Goal: Transaction & Acquisition: Purchase product/service

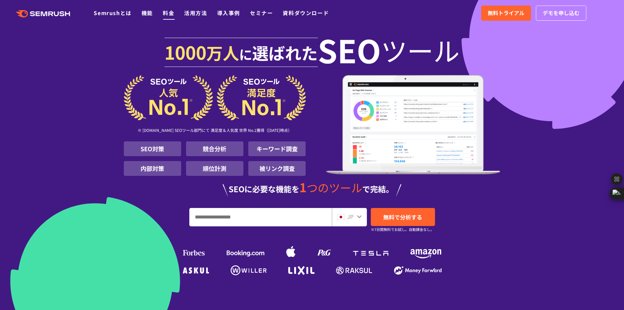
click at [167, 14] on link "料金" at bounding box center [168, 13] width 11 height 8
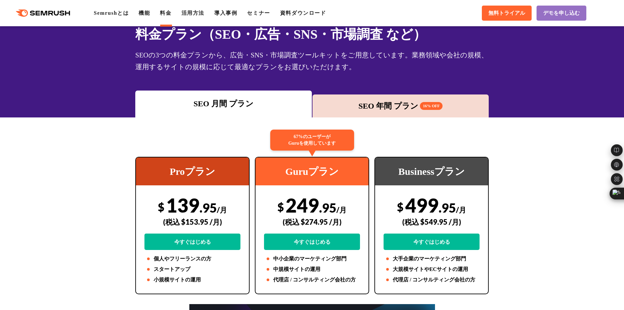
scroll to position [33, 0]
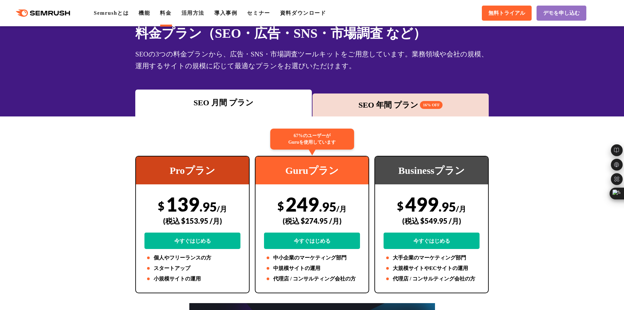
click at [377, 107] on div "SEO 年間 プラン 16% OFF" at bounding box center [401, 105] width 170 height 12
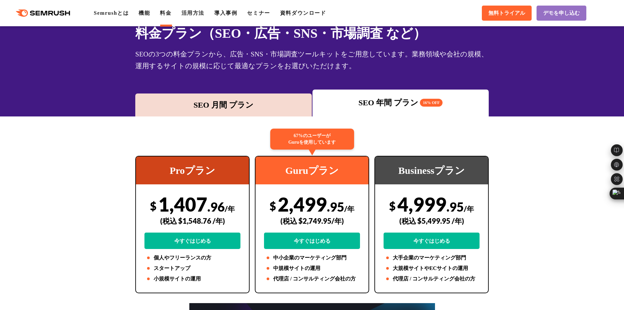
click at [191, 105] on div "SEO 月間 プラン" at bounding box center [224, 105] width 170 height 12
